Goal: Task Accomplishment & Management: Manage account settings

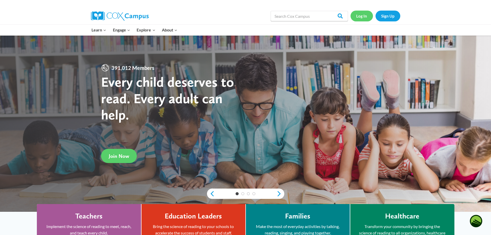
click at [361, 16] on link "Log In" at bounding box center [361, 16] width 22 height 11
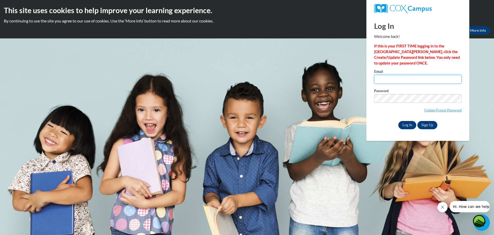
type input "amiee.turner@cowetaschools.net"
click at [406, 125] on input "Log In" at bounding box center [408, 125] width 18 height 8
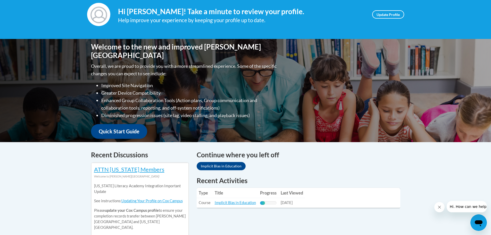
scroll to position [129, 0]
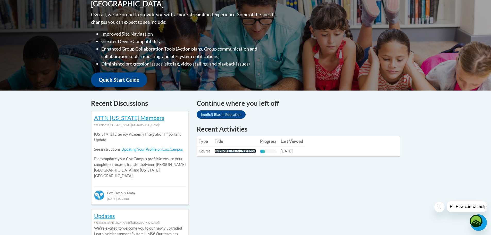
click at [242, 151] on link "Implicit Bias in Education" at bounding box center [235, 151] width 41 height 4
